Goal: Navigation & Orientation: Go to known website

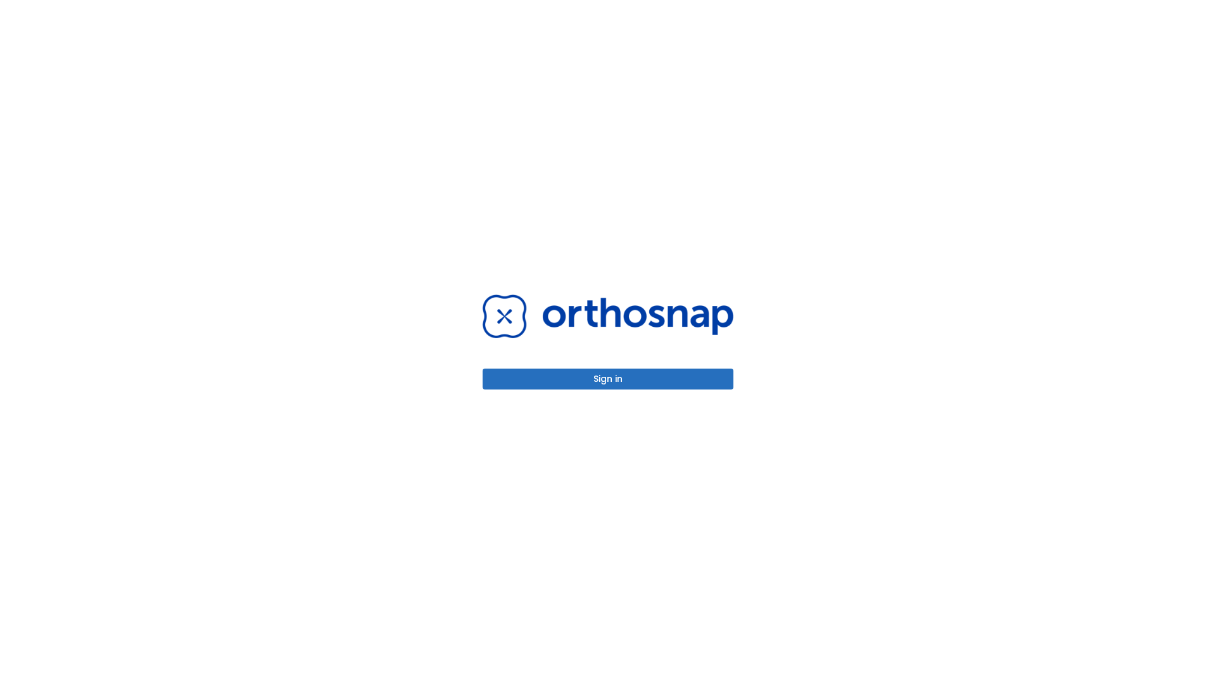
click at [608, 379] on button "Sign in" at bounding box center [608, 379] width 251 height 21
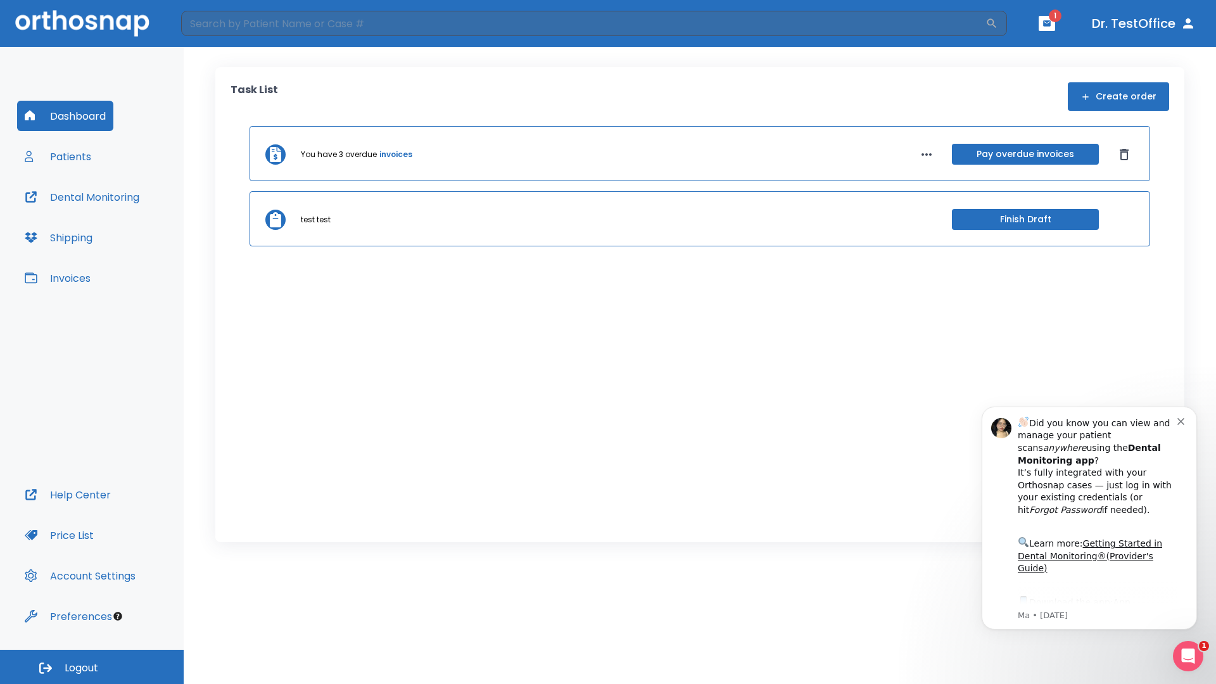
click at [92, 667] on span "Logout" at bounding box center [82, 668] width 34 height 14
